Goal: Task Accomplishment & Management: Use online tool/utility

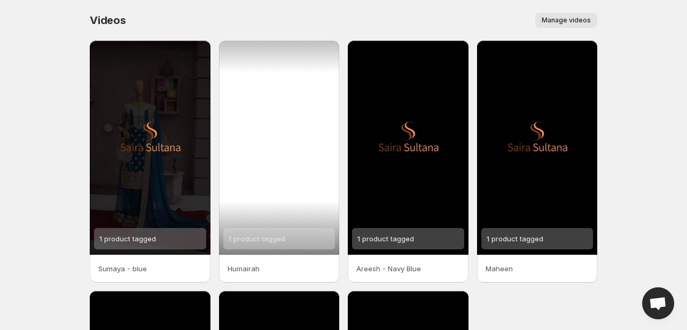
click at [295, 150] on div "1 product tagged" at bounding box center [279, 148] width 121 height 214
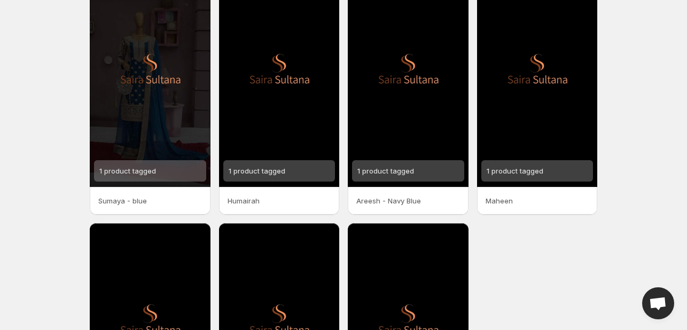
scroll to position [160, 0]
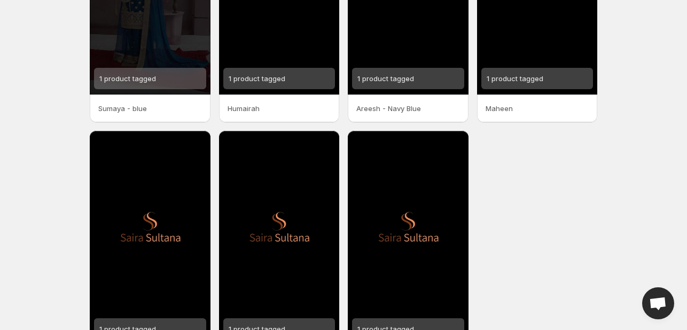
click at [147, 105] on p "Sumaya - blue" at bounding box center [150, 108] width 104 height 11
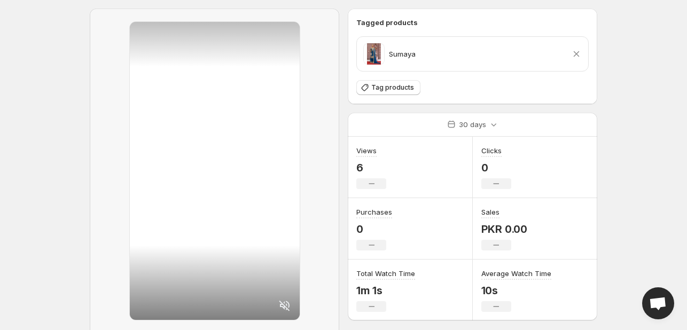
scroll to position [101, 0]
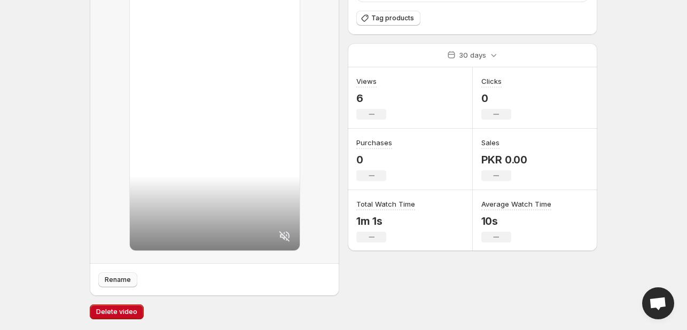
click at [113, 280] on span "Rename" at bounding box center [118, 280] width 26 height 9
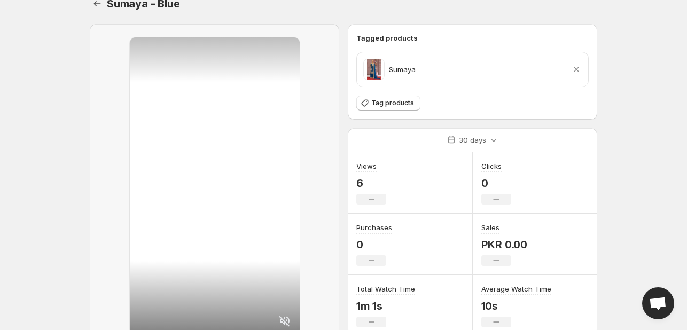
scroll to position [0, 0]
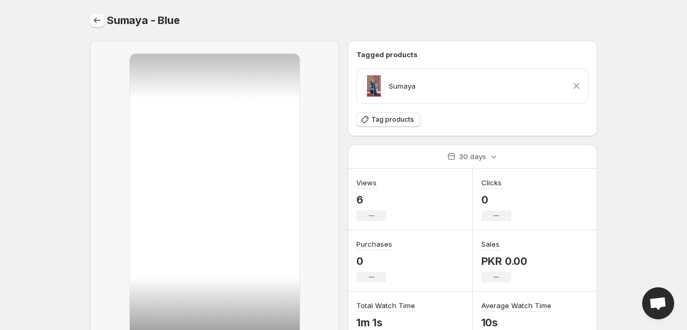
click at [98, 19] on icon "Settings" at bounding box center [97, 20] width 11 height 11
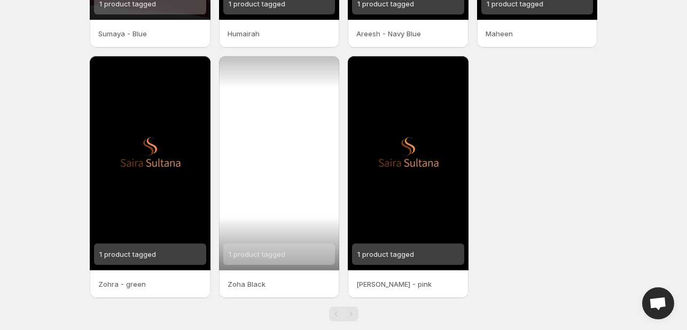
scroll to position [252, 0]
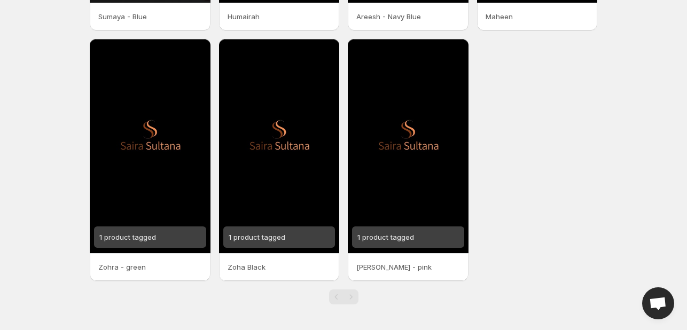
click at [140, 263] on p "Zohra - green" at bounding box center [150, 267] width 104 height 11
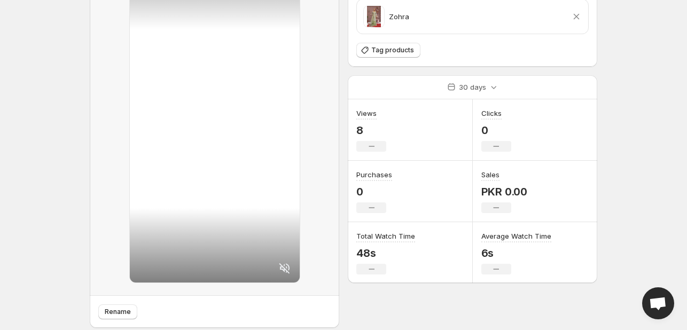
scroll to position [101, 0]
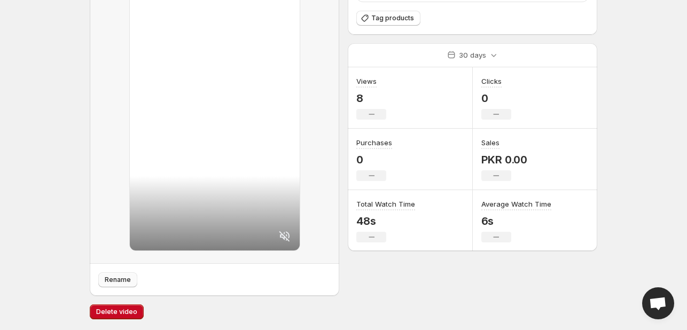
click at [122, 285] on button "Rename" at bounding box center [117, 279] width 39 height 15
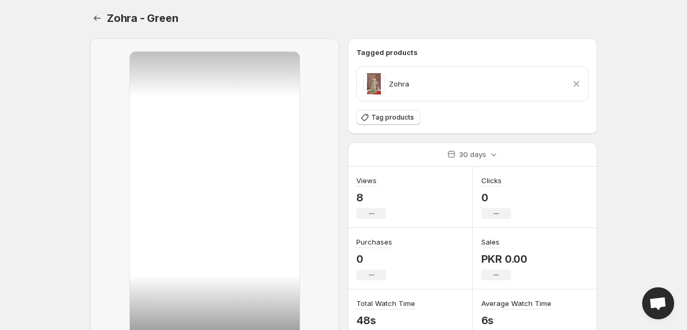
scroll to position [0, 0]
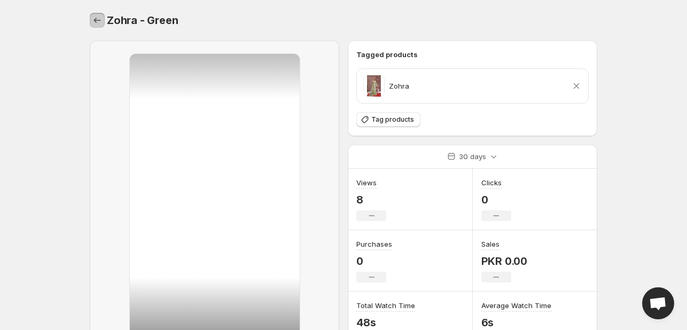
click at [98, 21] on icon "Settings" at bounding box center [97, 20] width 11 height 11
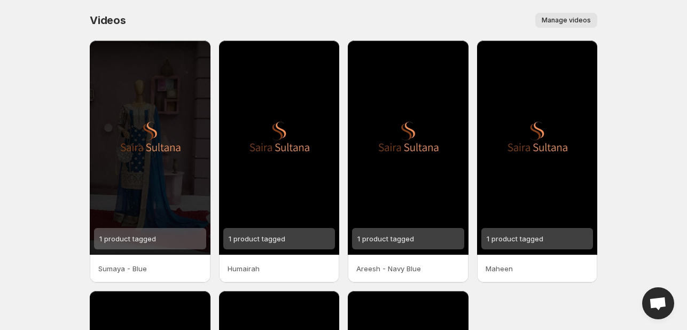
click at [581, 16] on span "Manage videos" at bounding box center [566, 20] width 49 height 9
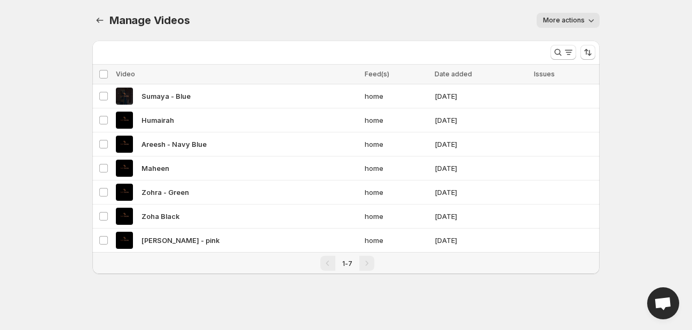
click at [603, 14] on div "Manage Videos. This page is ready Manage Videos More actions More actions More …" at bounding box center [346, 150] width 533 height 300
click at [596, 15] on button "More actions" at bounding box center [568, 20] width 63 height 15
click at [591, 20] on icon "button" at bounding box center [591, 20] width 11 height 11
click at [100, 18] on icon "Manage Videos" at bounding box center [100, 20] width 11 height 11
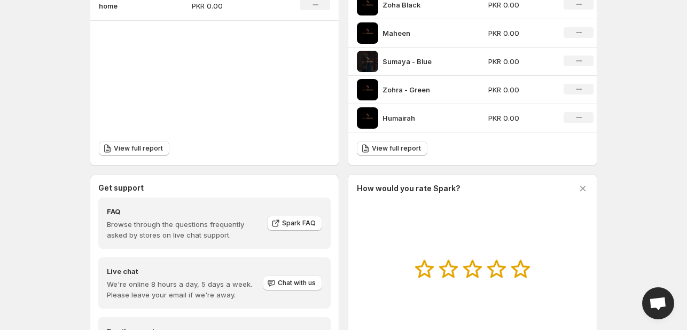
scroll to position [487, 0]
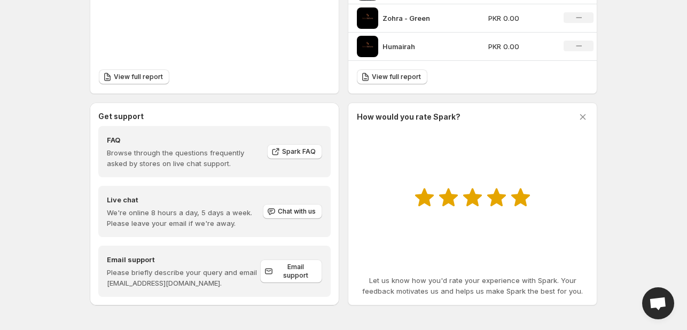
click at [515, 200] on icon at bounding box center [521, 197] width 20 height 19
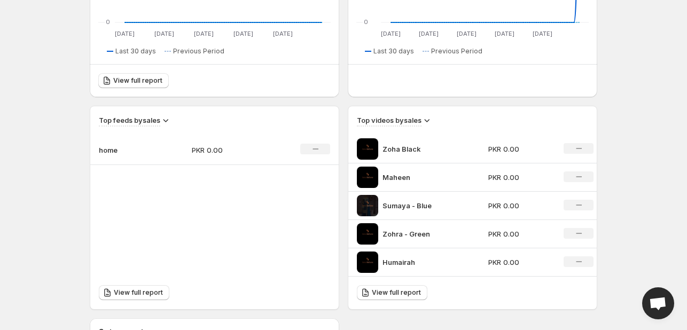
scroll to position [167, 0]
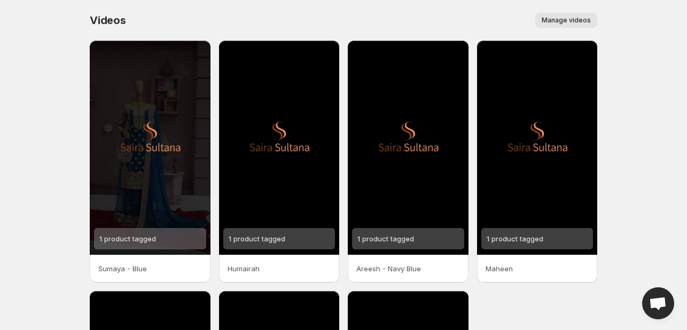
click at [558, 18] on span "Manage videos" at bounding box center [566, 20] width 49 height 9
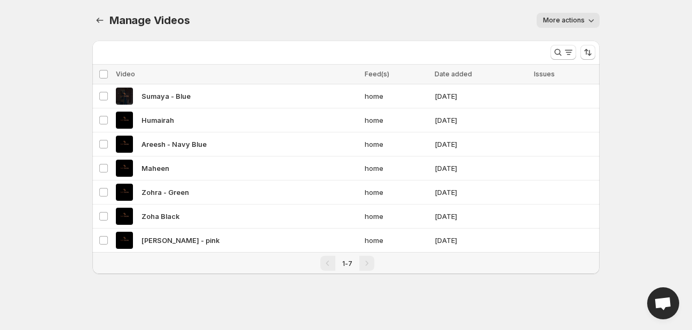
click at [582, 14] on button "More actions" at bounding box center [568, 20] width 63 height 15
click at [103, 17] on icon "Manage Videos" at bounding box center [100, 20] width 11 height 11
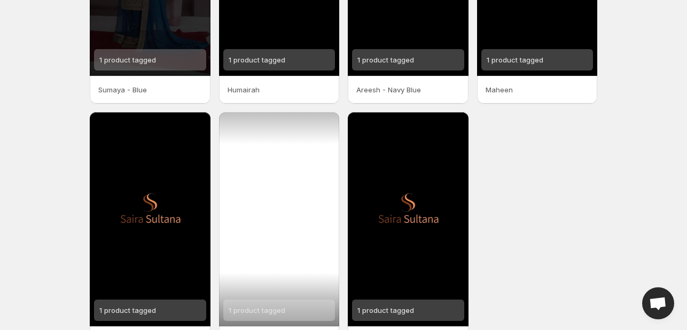
scroll to position [252, 0]
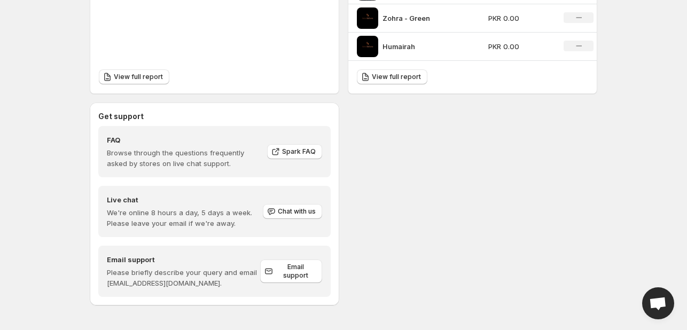
scroll to position [273, 0]
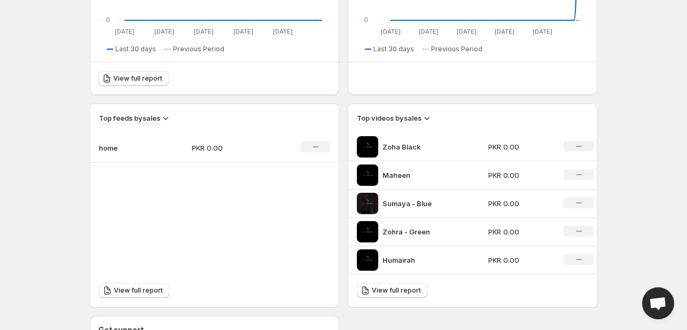
click at [429, 119] on icon at bounding box center [426, 118] width 11 height 11
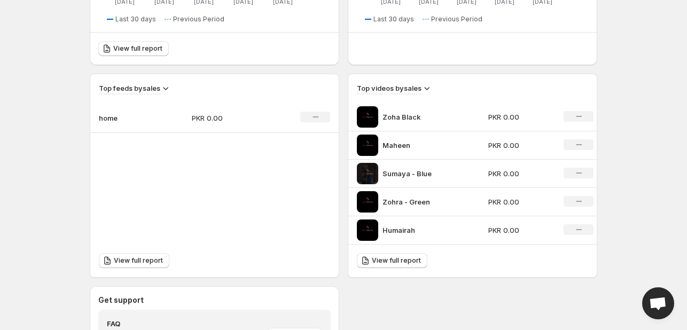
scroll to position [434, 0]
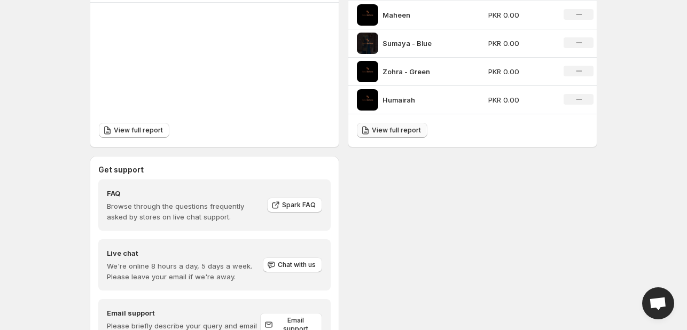
click at [409, 133] on link "View full report" at bounding box center [392, 130] width 71 height 15
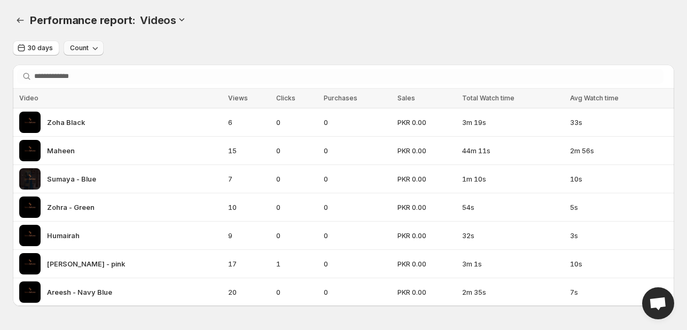
click at [94, 52] on icon "button" at bounding box center [95, 48] width 11 height 11
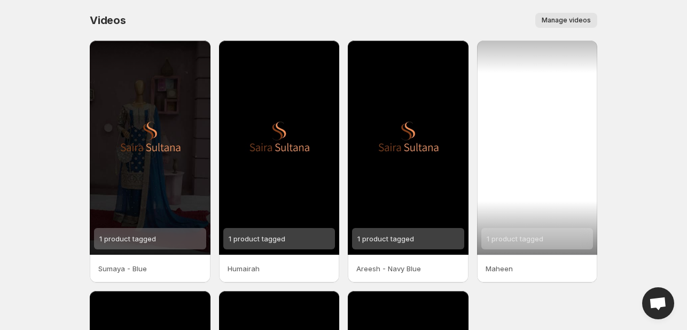
scroll to position [107, 0]
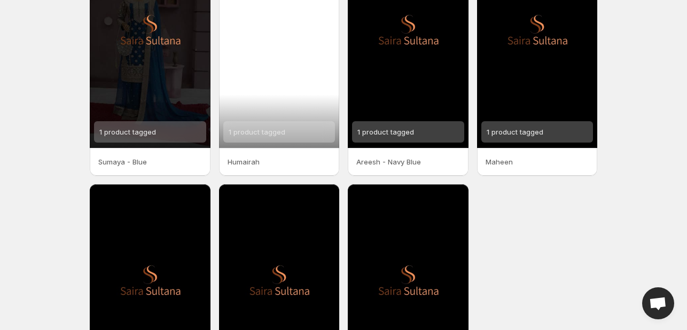
click at [304, 75] on div "1 product tagged" at bounding box center [279, 41] width 121 height 214
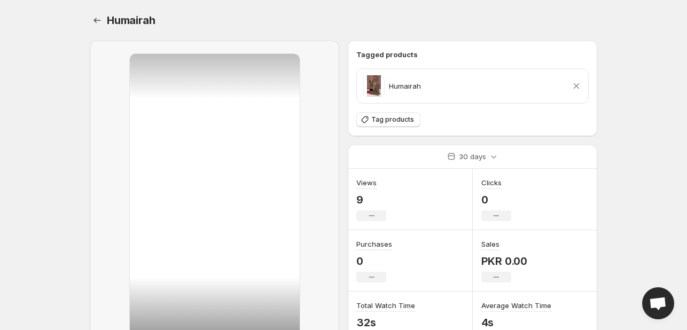
scroll to position [101, 0]
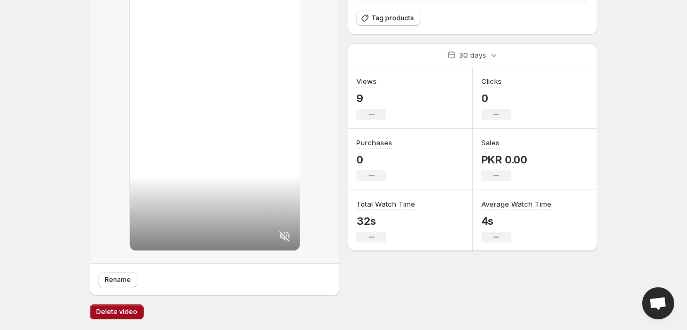
click at [121, 311] on span "Delete video" at bounding box center [116, 312] width 41 height 9
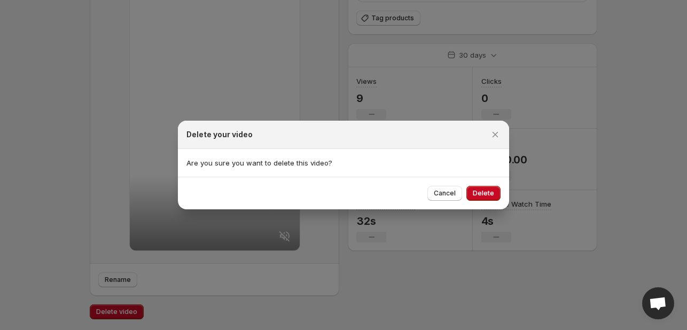
click at [474, 191] on span "Delete" at bounding box center [483, 193] width 21 height 9
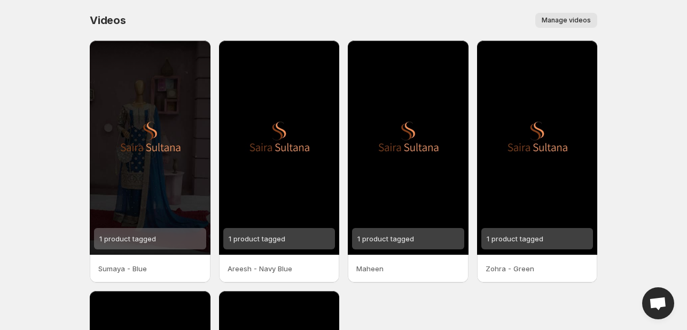
click at [569, 20] on span "Manage videos" at bounding box center [566, 20] width 49 height 9
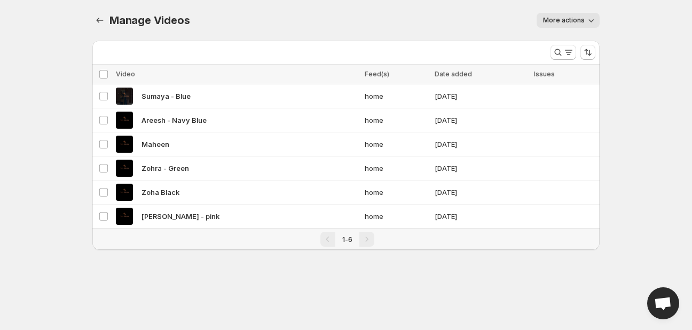
click at [362, 236] on div "Pagination" at bounding box center [366, 239] width 15 height 15
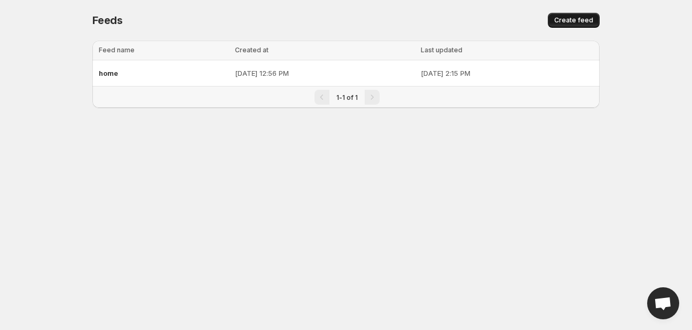
click at [573, 21] on span "Create feed" at bounding box center [573, 20] width 39 height 9
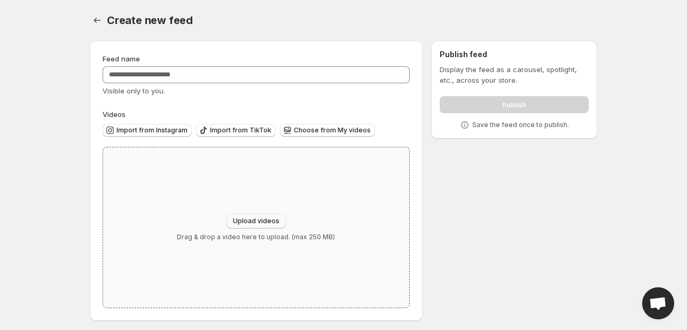
click at [264, 223] on span "Upload videos" at bounding box center [256, 221] width 46 height 9
type input "**********"
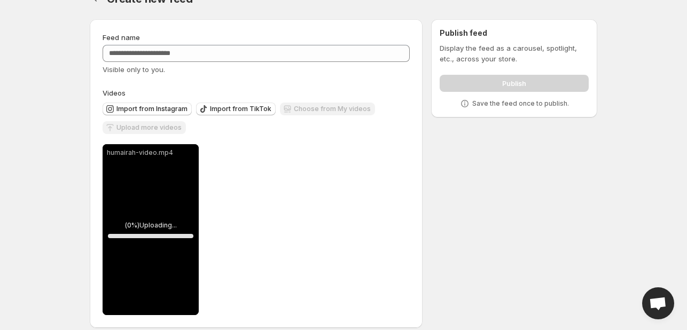
scroll to position [33, 0]
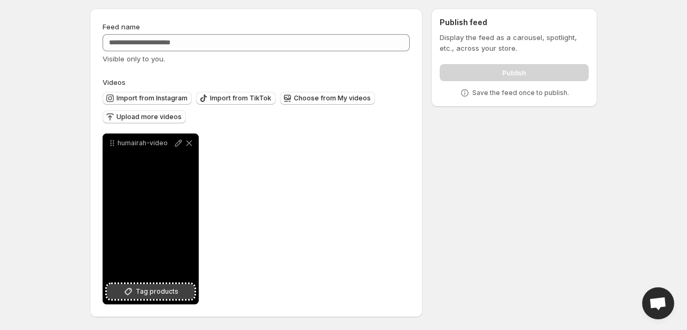
click at [157, 293] on span "Tag products" at bounding box center [157, 291] width 43 height 11
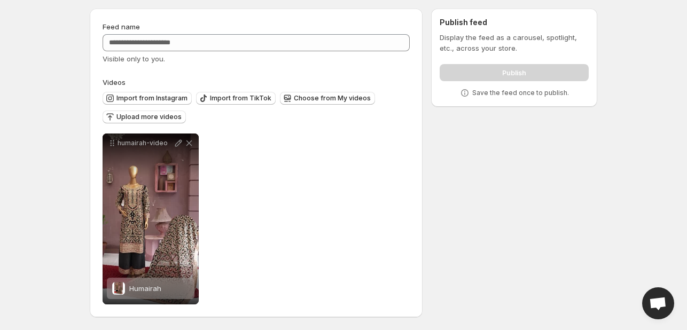
scroll to position [0, 0]
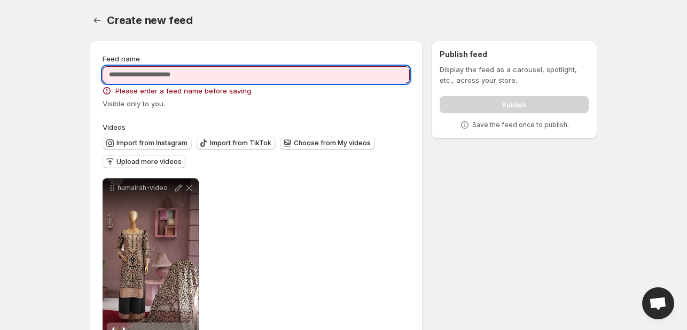
click at [216, 72] on input "Feed name" at bounding box center [256, 74] width 307 height 17
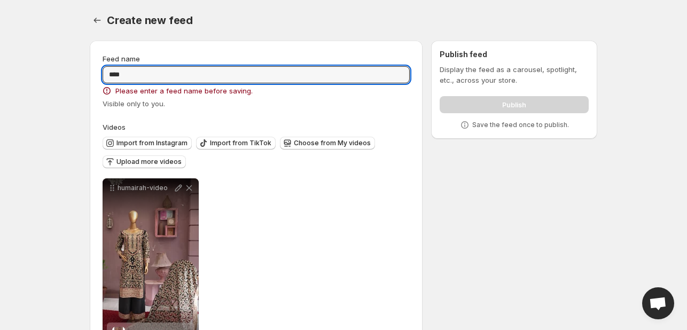
type input "****"
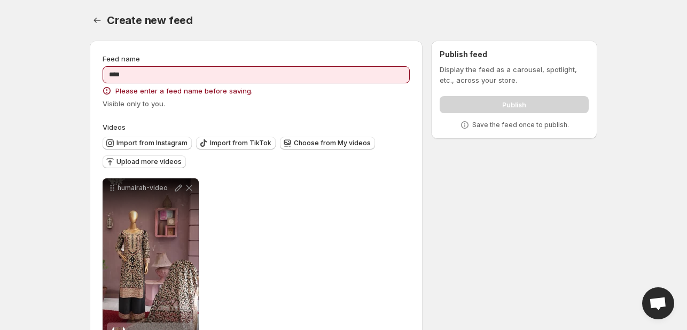
click at [335, 34] on div "Create new feed. This page is ready Create new feed" at bounding box center [343, 20] width 507 height 41
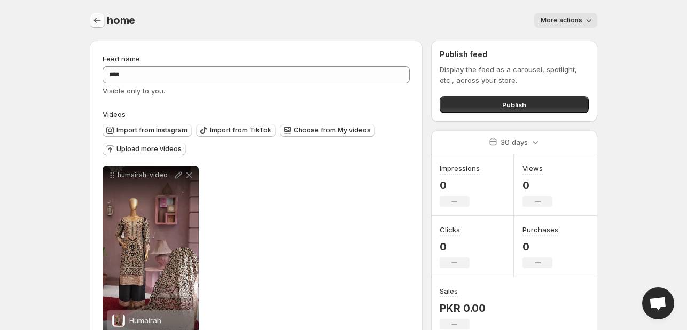
click at [102, 22] on icon "Settings" at bounding box center [97, 20] width 11 height 11
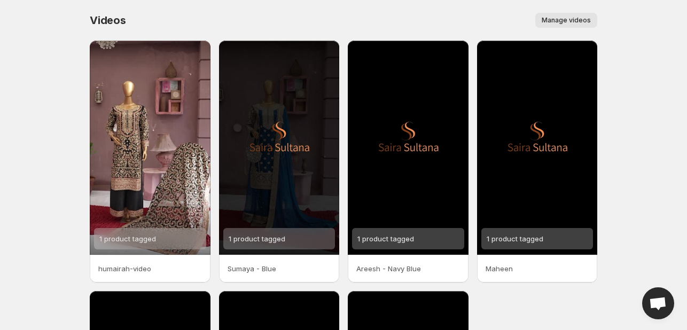
click at [558, 24] on span "Manage videos" at bounding box center [566, 20] width 49 height 9
